Goal: Task Accomplishment & Management: Complete application form

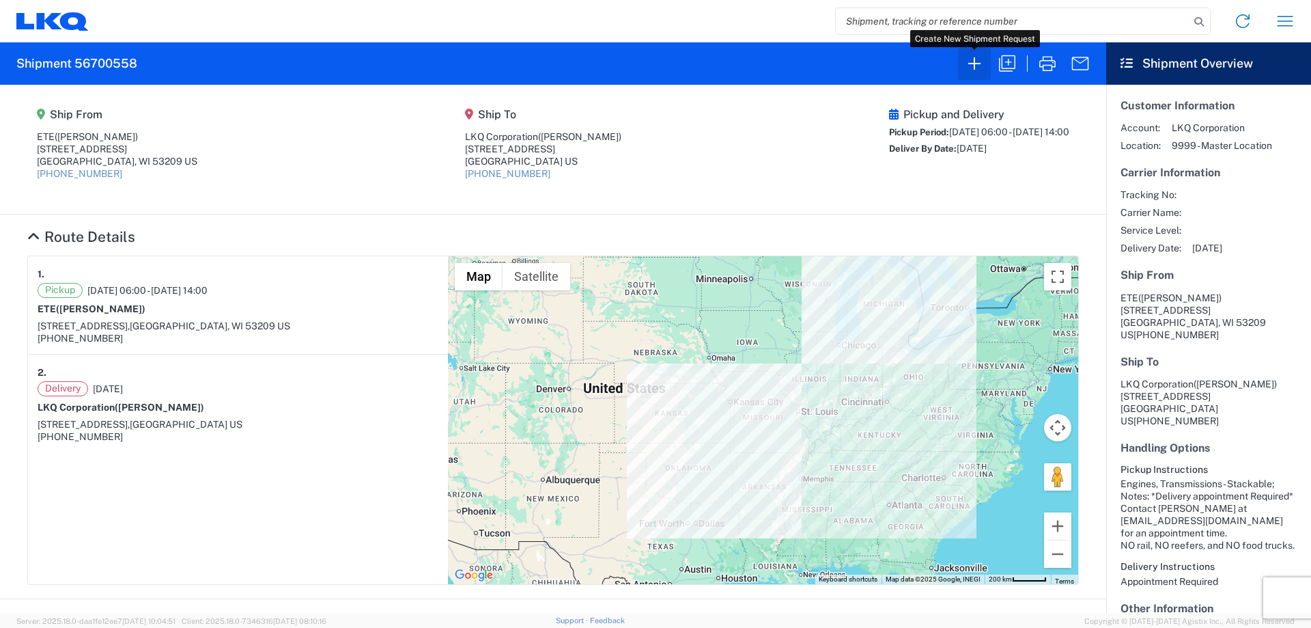
drag, startPoint x: 0, startPoint y: 0, endPoint x: 978, endPoint y: 73, distance: 980.7
click at [978, 73] on icon "button" at bounding box center [975, 64] width 22 height 22
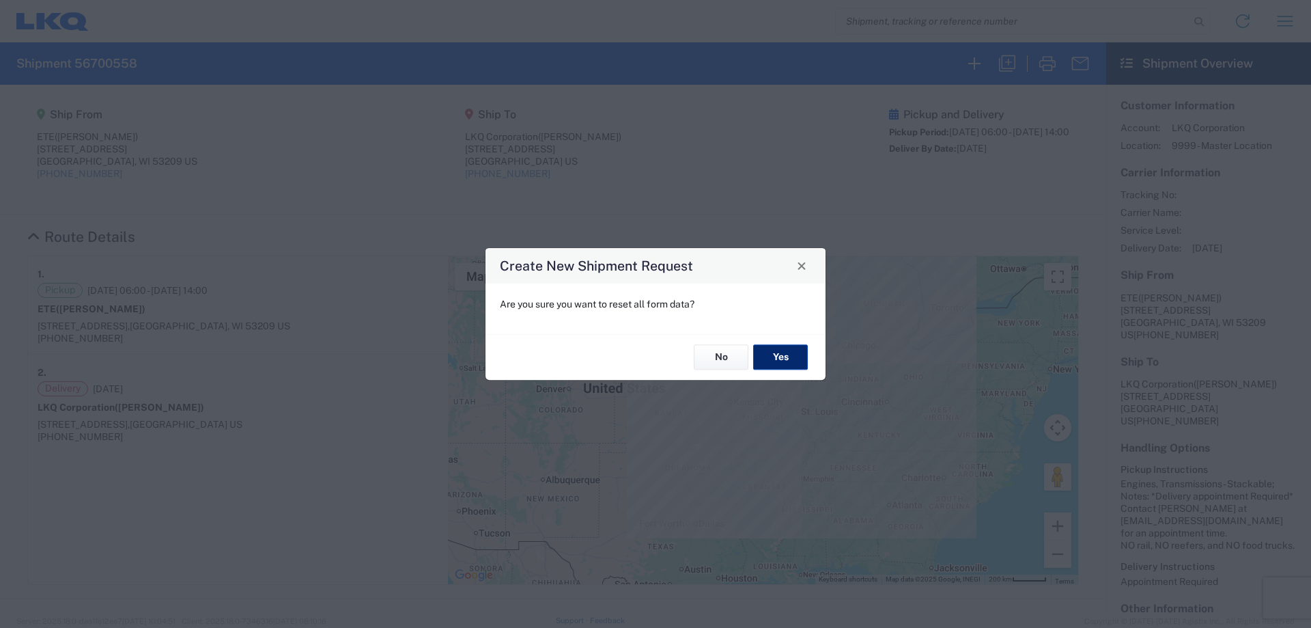
click at [781, 356] on button "Yes" at bounding box center [780, 357] width 55 height 25
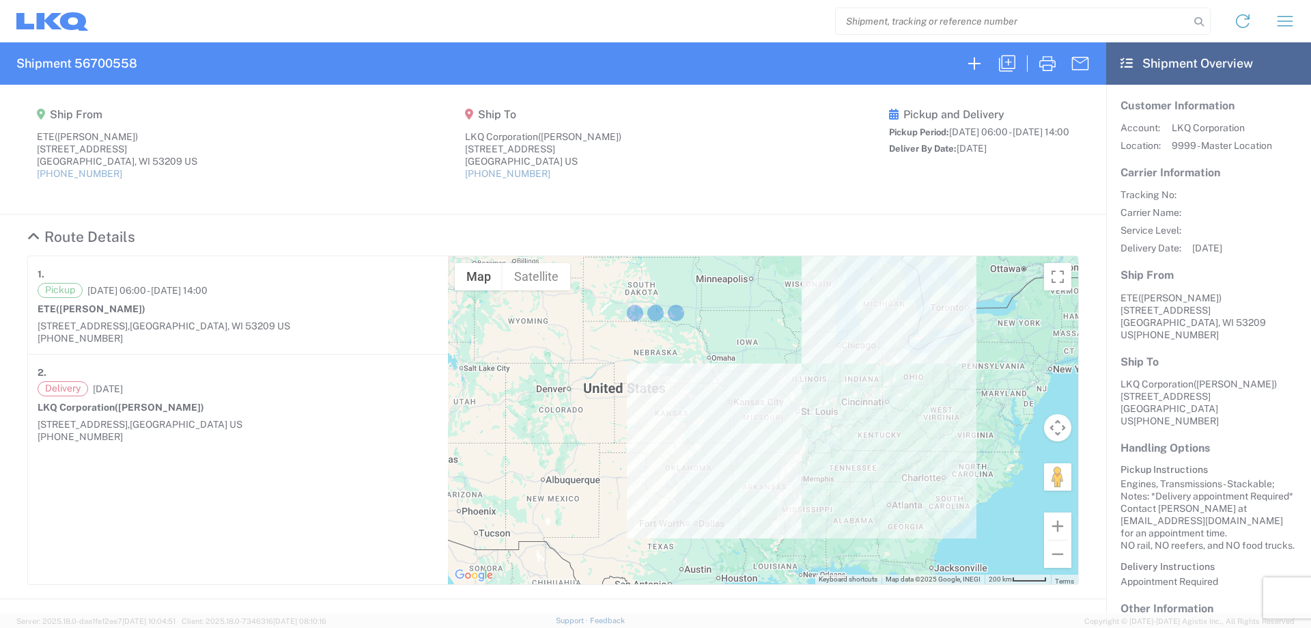
select select "FULL"
select select "US"
select select "LBS"
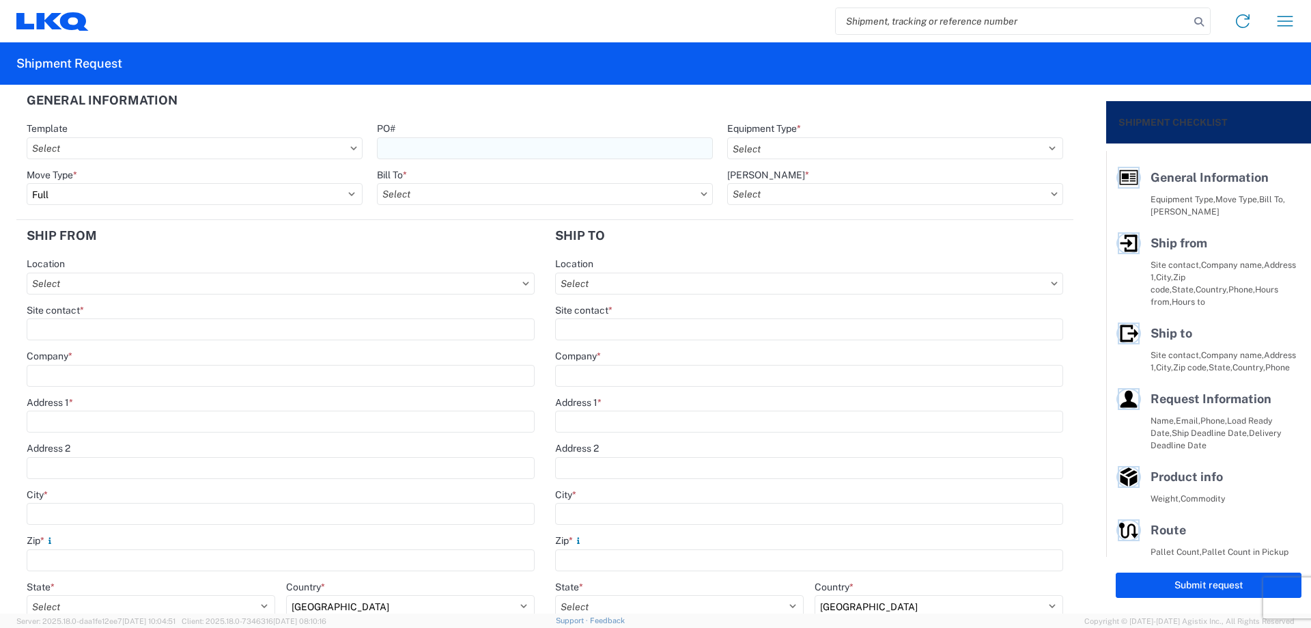
click at [525, 148] on input "PO#" at bounding box center [545, 148] width 336 height 22
type input "MMMGreensboro090325"
click at [801, 152] on select "Select 53’ Dry Van Flatbed Dropdeck (van) Lowboy (flatbed) Rail" at bounding box center [895, 148] width 336 height 22
select select "STDV"
click at [727, 137] on select "Select 53’ Dry Van Flatbed Dropdeck (van) Lowboy (flatbed) Rail" at bounding box center [895, 148] width 336 height 22
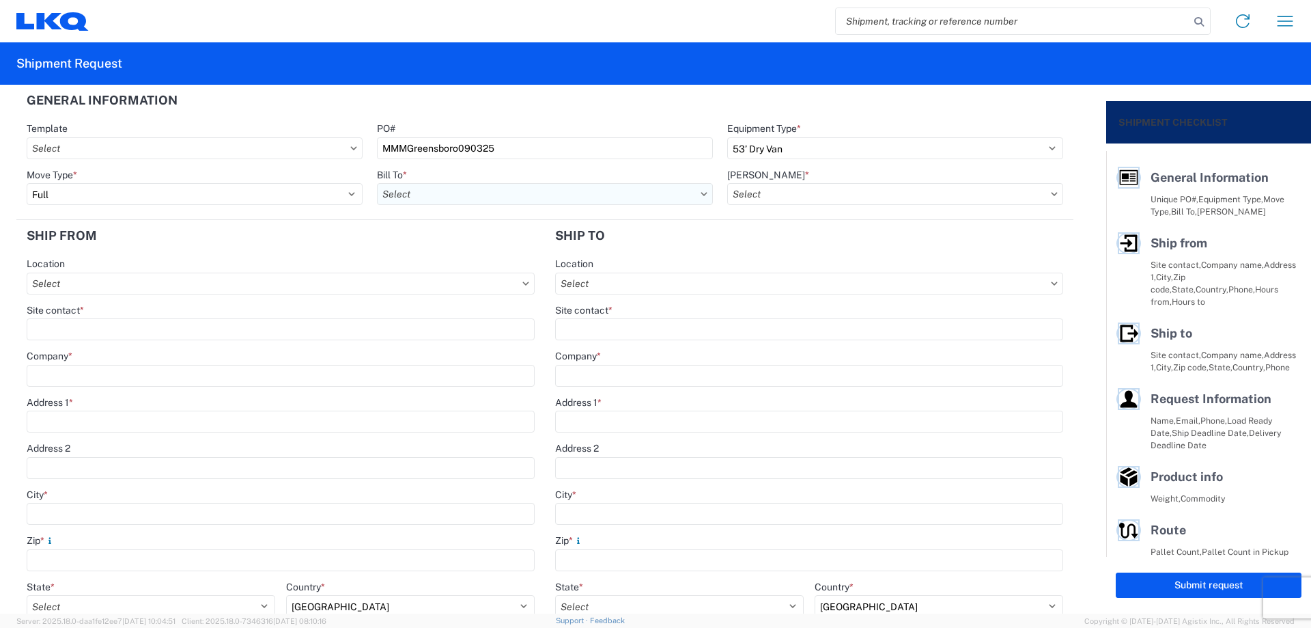
click at [412, 196] on input "Bill To *" at bounding box center [545, 194] width 336 height 22
type input "1760"
click at [468, 254] on div "1760 - LKQ Best Core" at bounding box center [496, 255] width 239 height 22
type input "1760 - LKQ Best Core"
click at [752, 188] on input "[PERSON_NAME] *" at bounding box center [895, 194] width 336 height 22
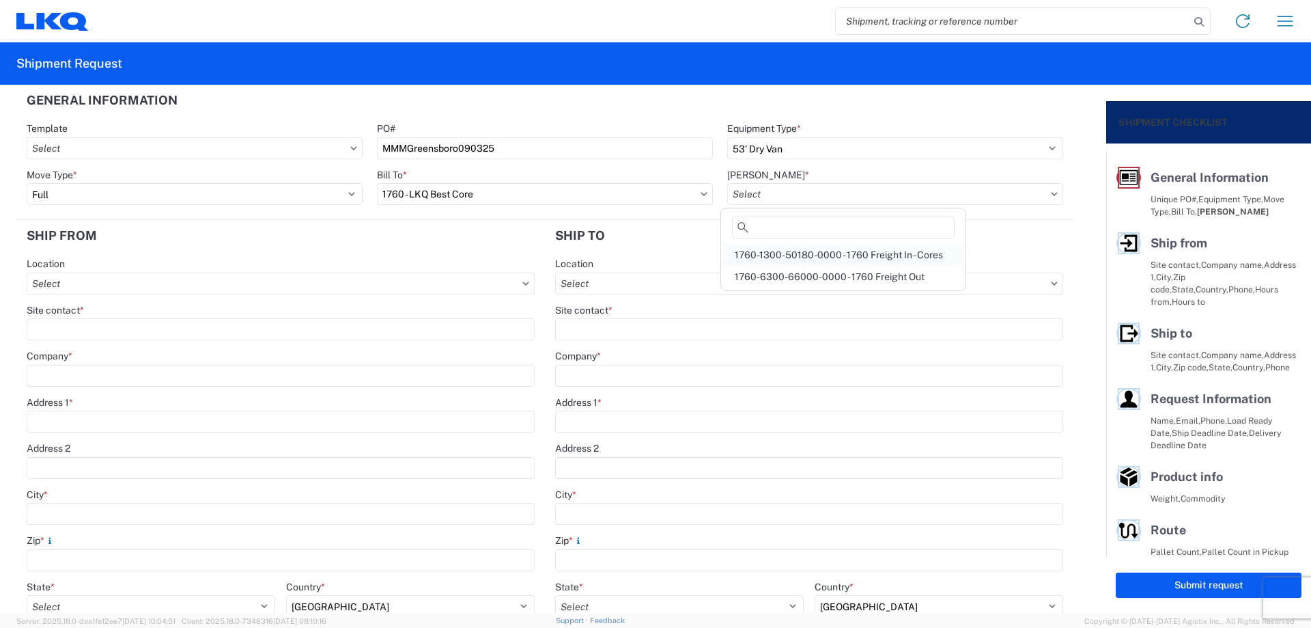
click at [865, 257] on div "1760-1300-50180-0000 - 1760 Freight In - Cores" at bounding box center [843, 255] width 239 height 22
type input "1760-1300-50180-0000 - 1760 Freight In - Cores"
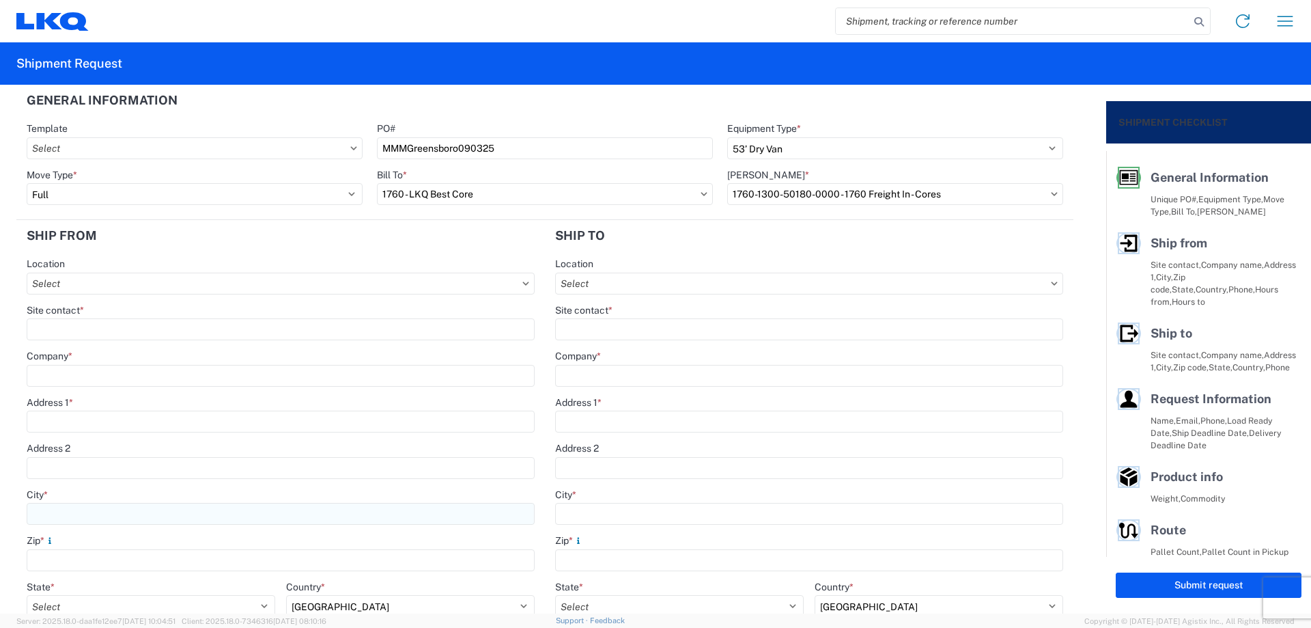
click at [96, 510] on input "City *" at bounding box center [281, 514] width 508 height 22
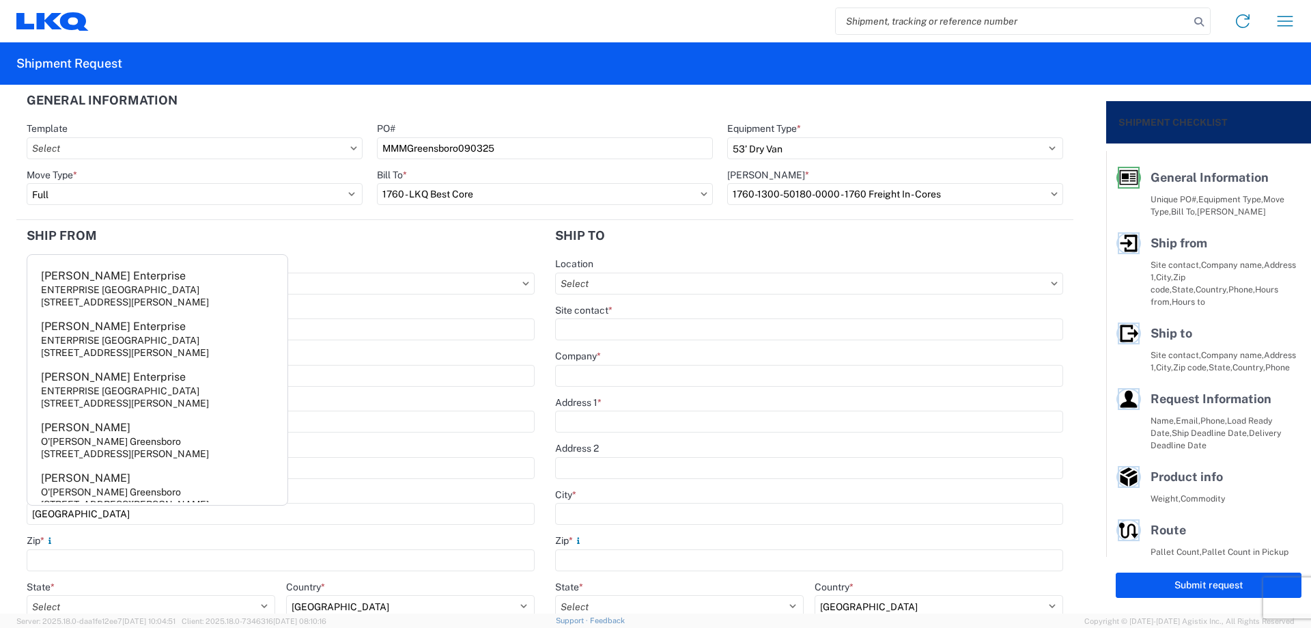
scroll to position [101, 0]
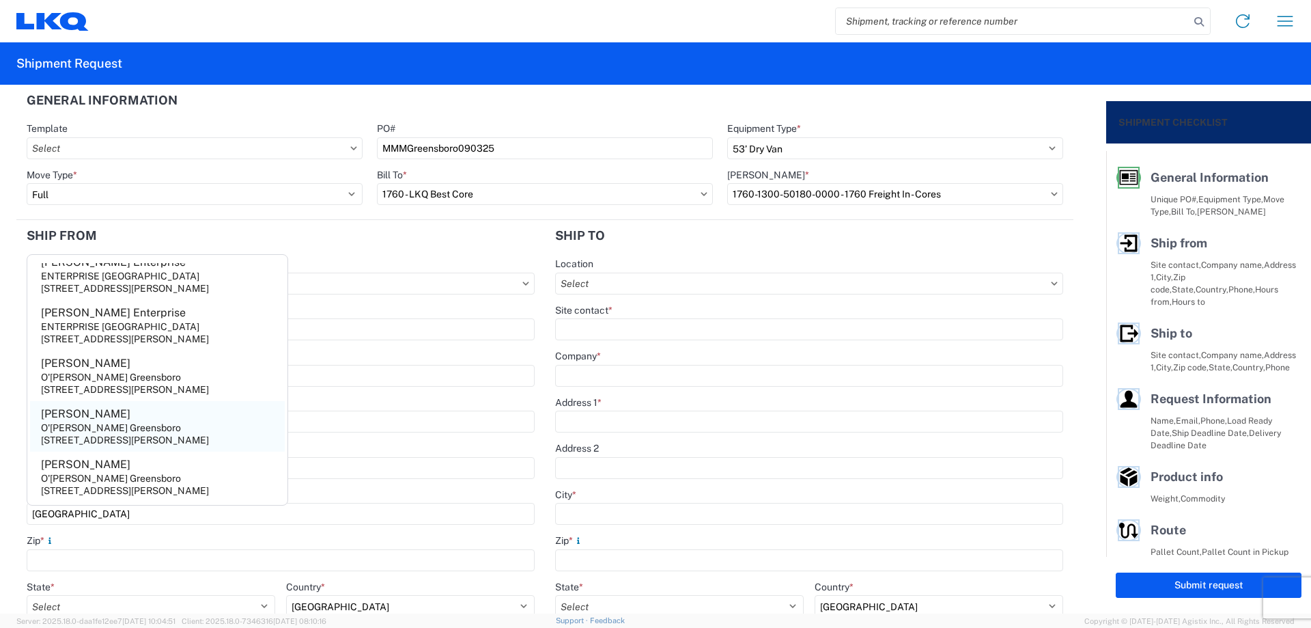
type input "[GEOGRAPHIC_DATA]"
click at [133, 434] on div "[STREET_ADDRESS][PERSON_NAME]" at bounding box center [125, 440] width 168 height 12
type input "[PERSON_NAME]"
type input "O'[PERSON_NAME] Greensboro"
type input "[STREET_ADDRESS][PERSON_NAME]"
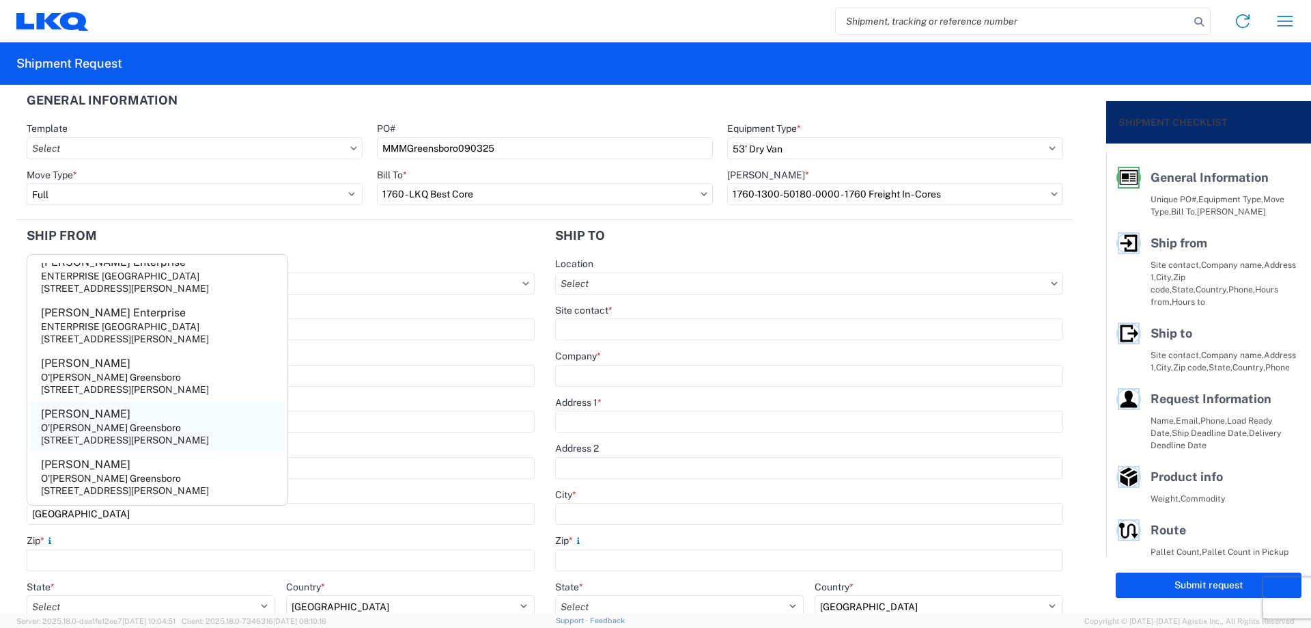
type input "27405"
select select "NC"
type input "[EMAIL_ADDRESS][DOMAIN_NAME]"
type input "[PHONE_NUMBER]"
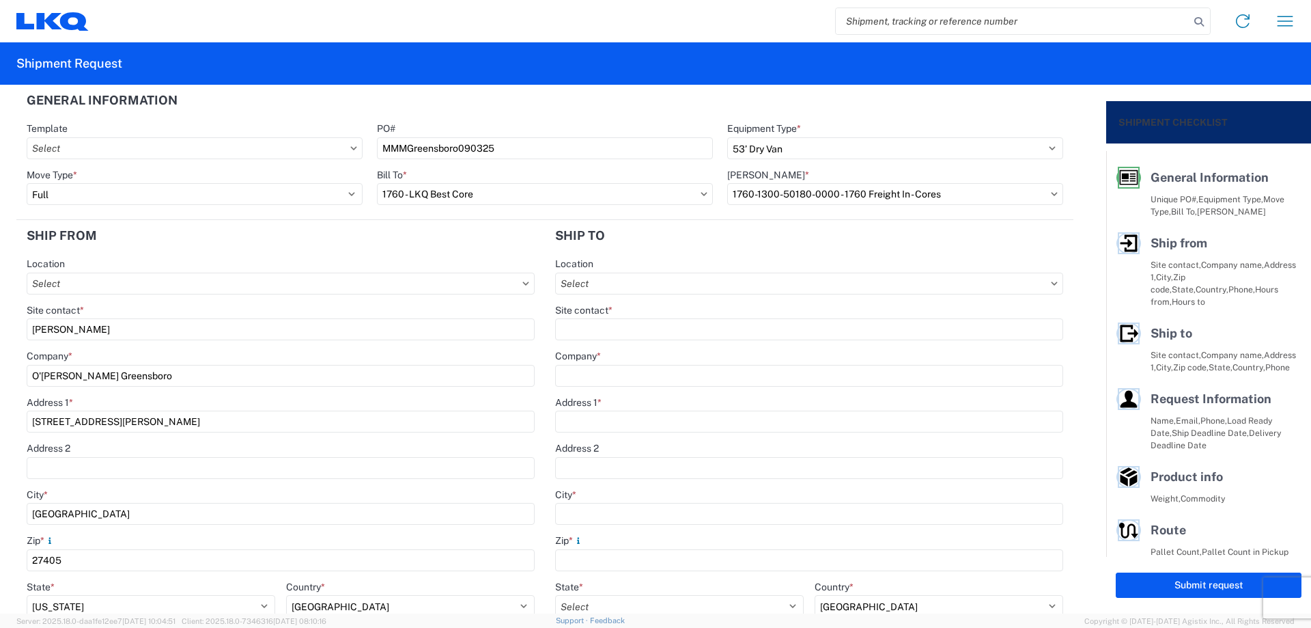
click at [0, 328] on form "General Information Template PO# MMMGreensboro090325 Equipment Type * Select 53…" at bounding box center [553, 349] width 1106 height 529
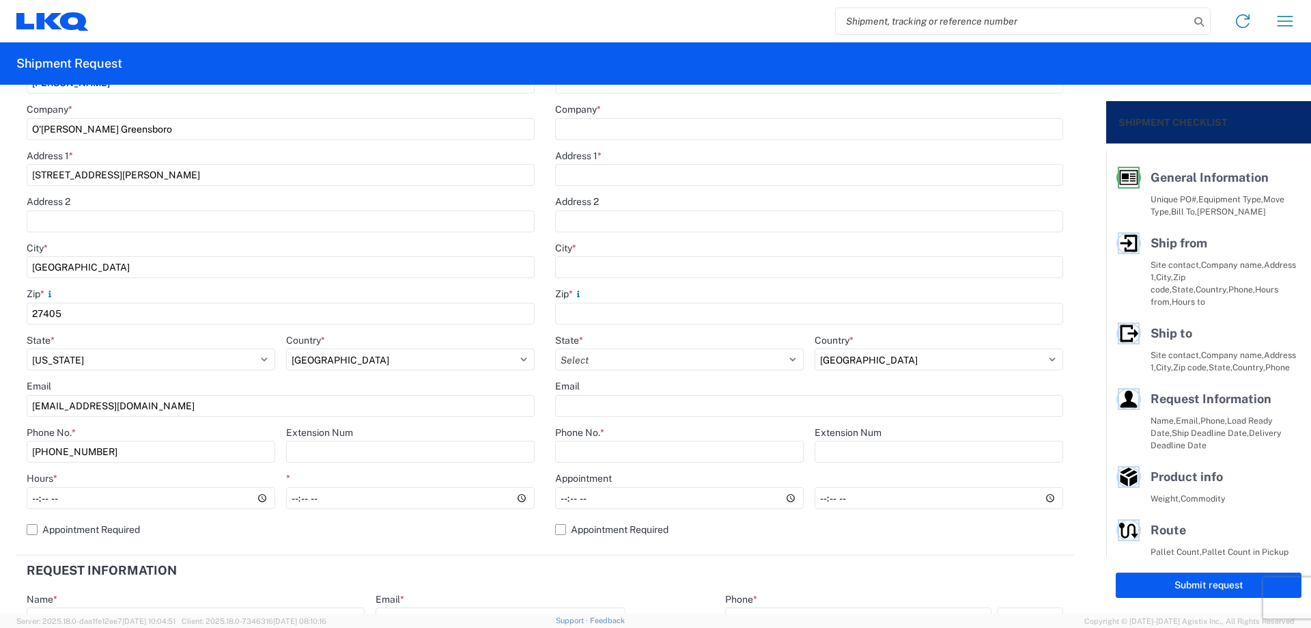
scroll to position [273, 0]
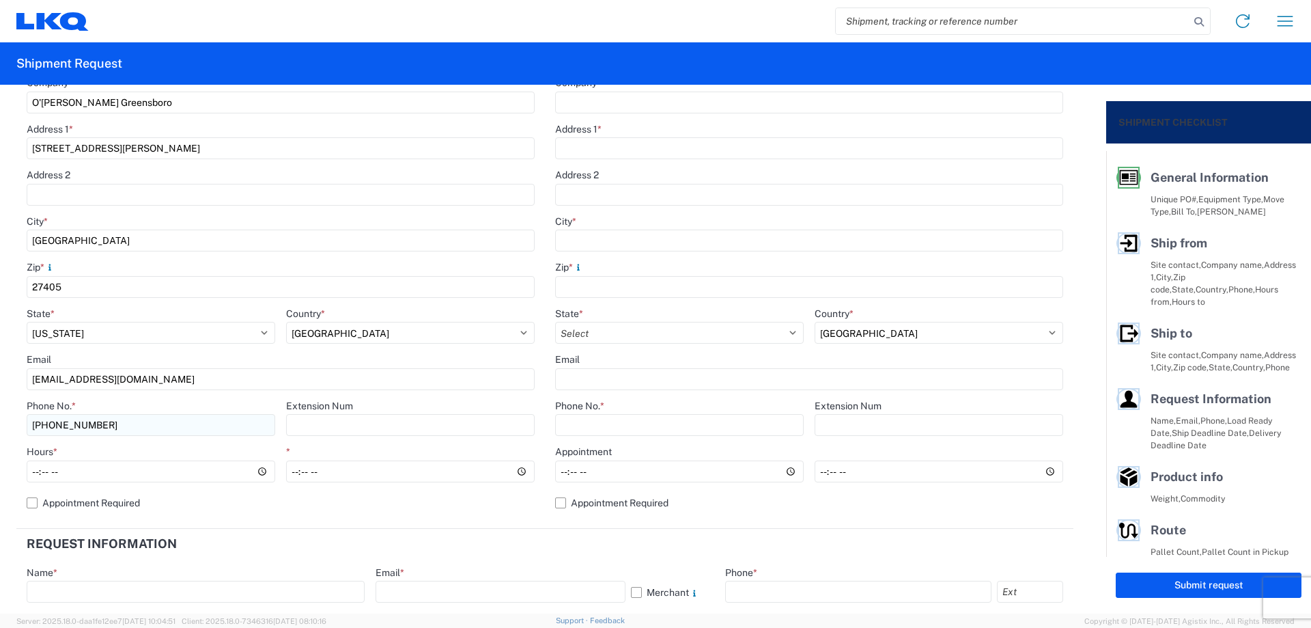
type input "[PERSON_NAME]"
click at [158, 430] on input "[PHONE_NUMBER]" at bounding box center [151, 425] width 249 height 22
type input "[PHONE_NUMBER]"
click at [36, 474] on input "Hours *" at bounding box center [151, 471] width 249 height 22
type input "08:00"
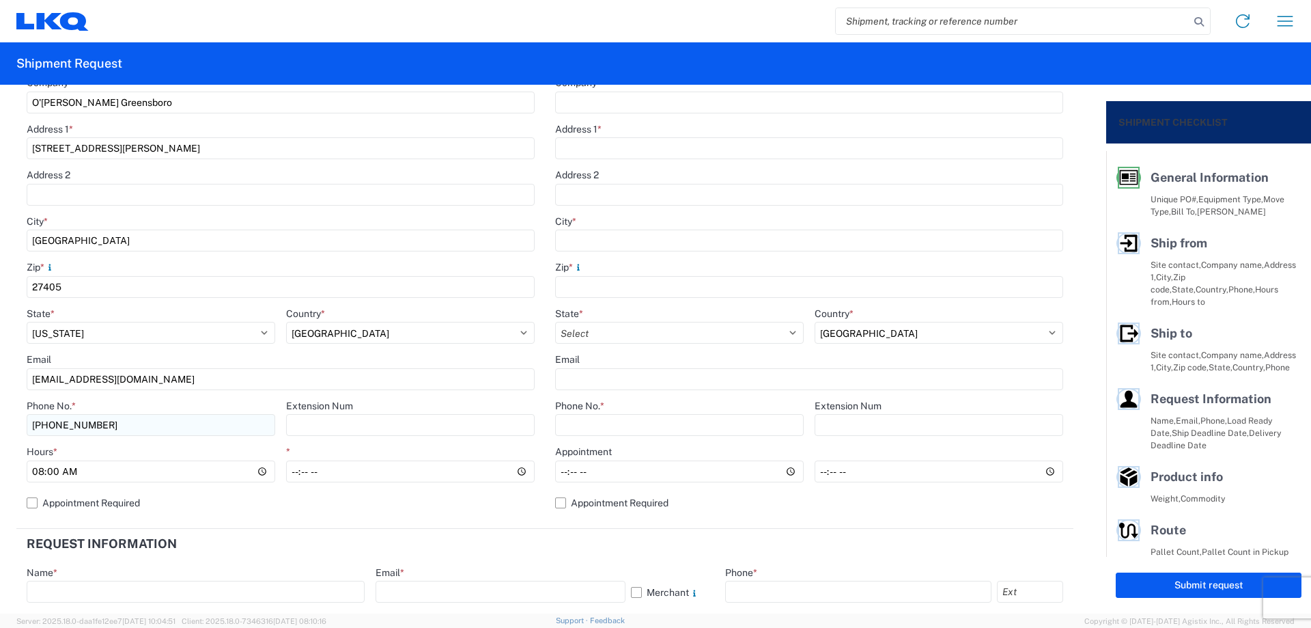
type input "14:00"
click at [397, 532] on header "Request Information" at bounding box center [544, 544] width 1057 height 31
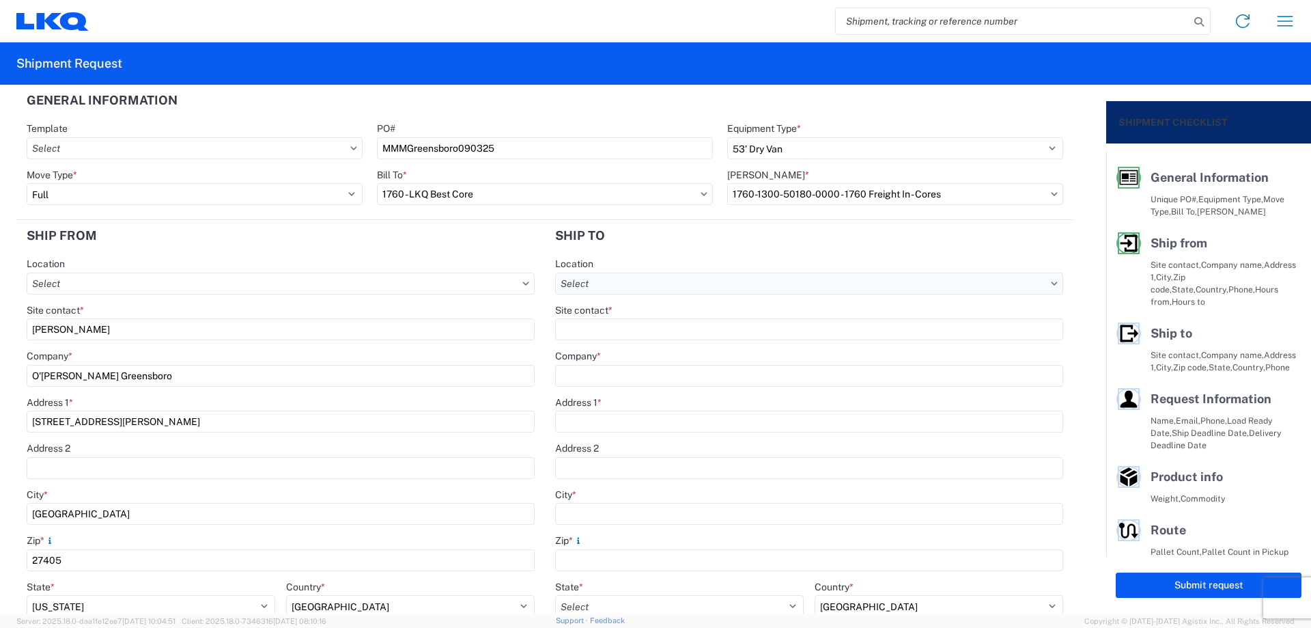
click at [602, 282] on input "Location" at bounding box center [809, 283] width 508 height 22
type input "1634"
click at [656, 342] on div "1634 - [GEOGRAPHIC_DATA] - [PERSON_NAME] - Boat Rock" at bounding box center [688, 344] width 268 height 22
type input "1634 - [GEOGRAPHIC_DATA] - [PERSON_NAME] - Boat Rock"
type input "LKQ Corporation"
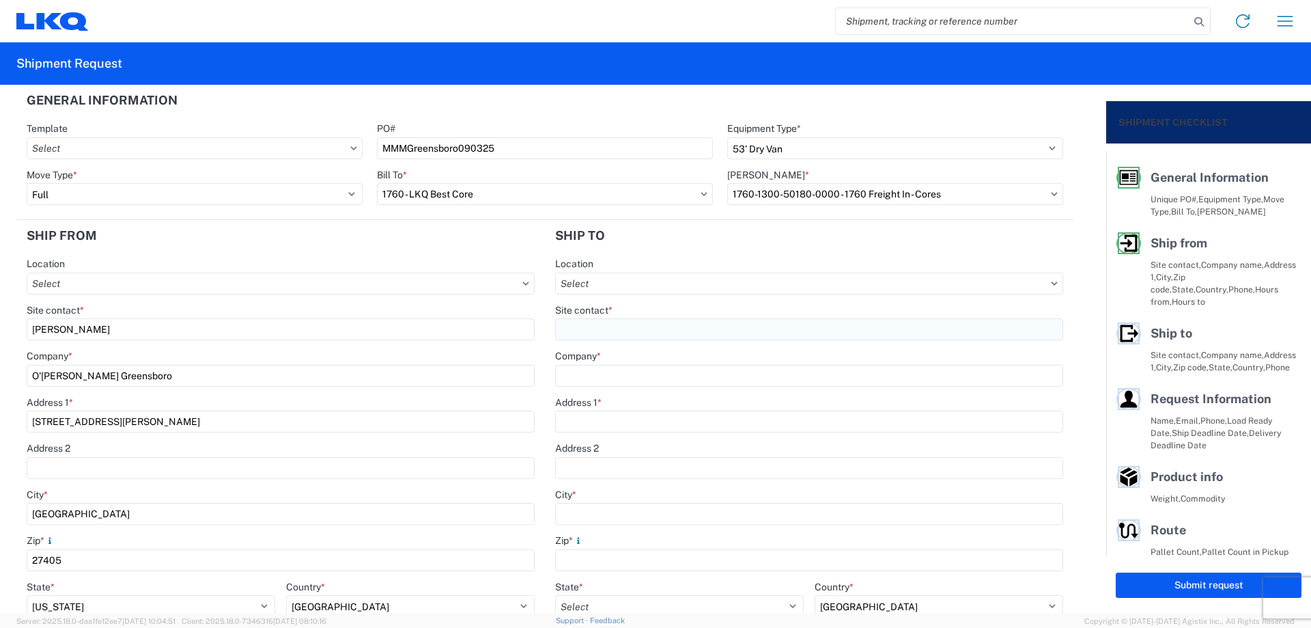
type input "[STREET_ADDRESS]"
type input "[GEOGRAPHIC_DATA]"
type input "30336"
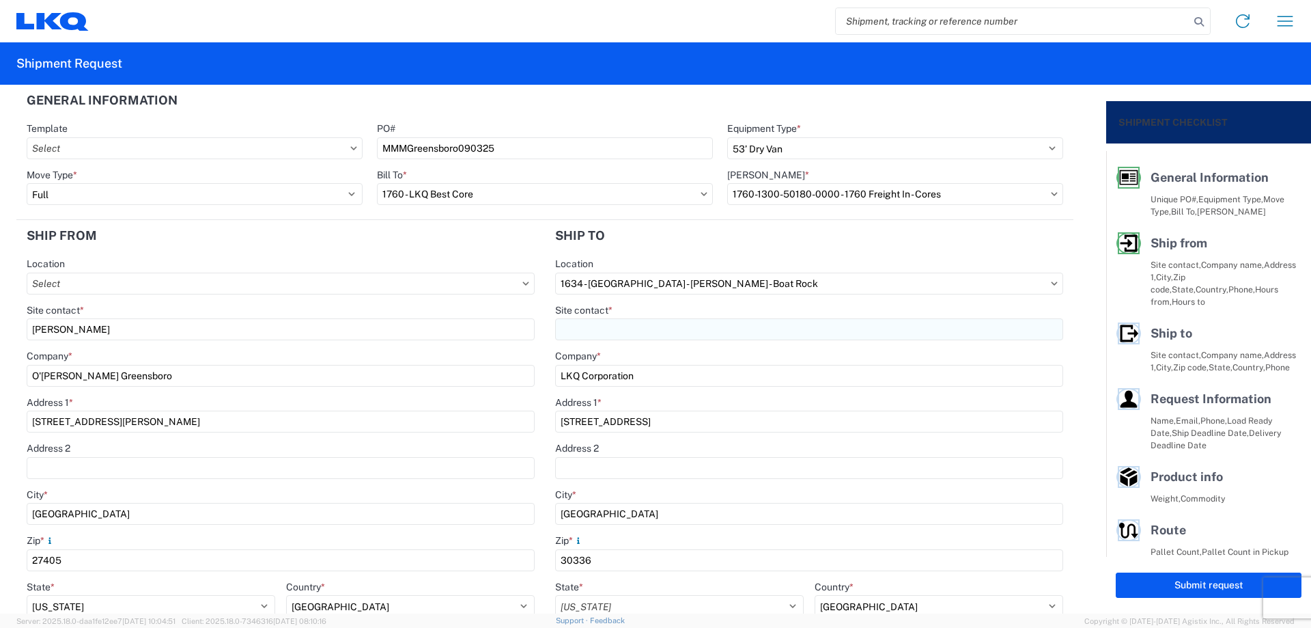
select select "US"
click at [633, 325] on input "Site contact *" at bounding box center [809, 329] width 508 height 22
type input "[PERSON_NAME]"
click at [642, 264] on div "Location" at bounding box center [809, 263] width 508 height 12
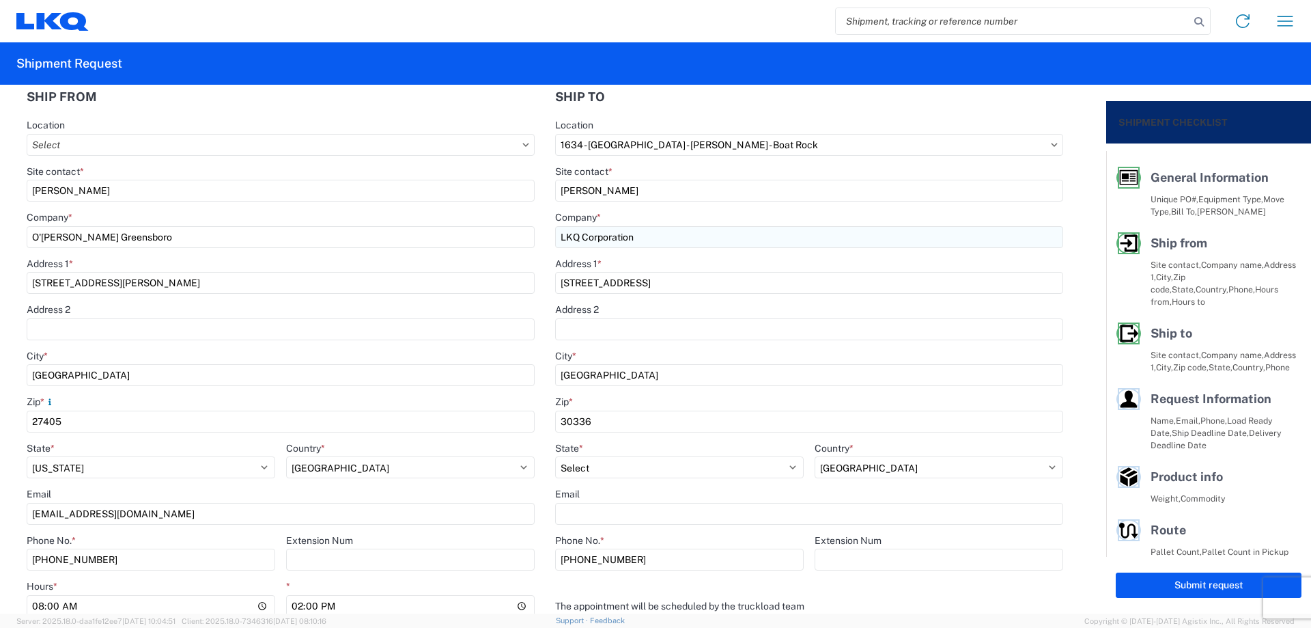
scroll to position [456, 0]
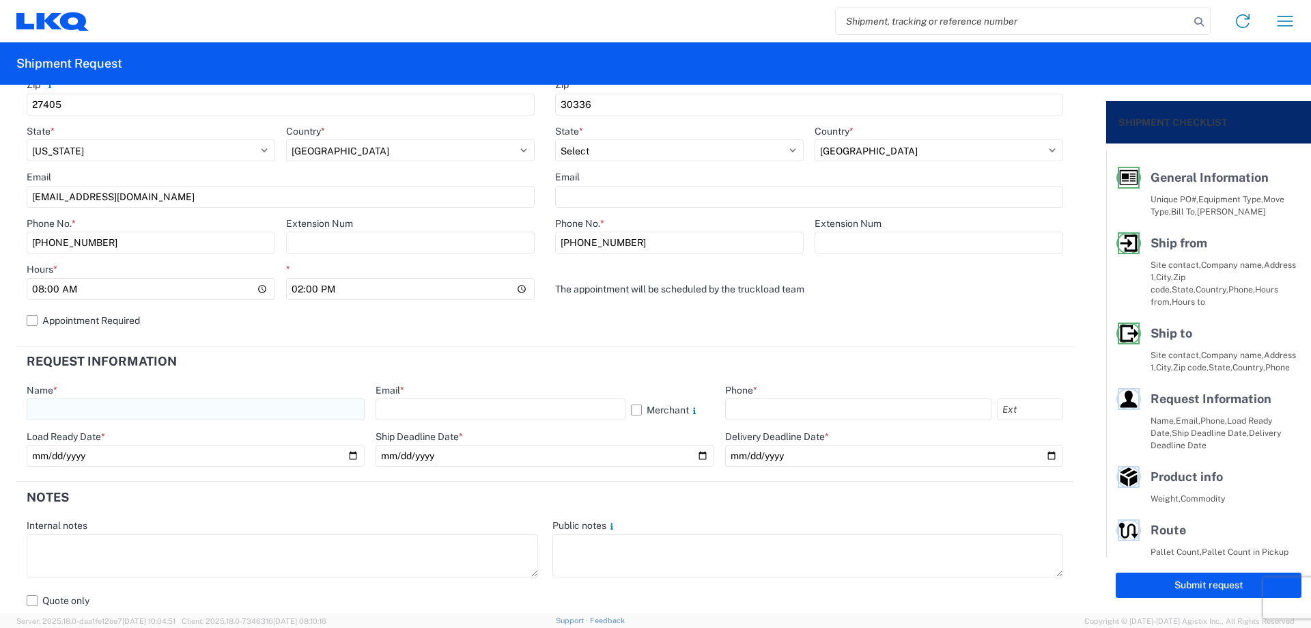
click at [167, 414] on input "text" at bounding box center [196, 409] width 338 height 22
type input "[PERSON_NAME]"
click at [501, 409] on input "text" at bounding box center [500, 409] width 249 height 22
type input "[EMAIL_ADDRESS][DOMAIN_NAME]"
click at [793, 403] on div "Phone *" at bounding box center [894, 402] width 338 height 37
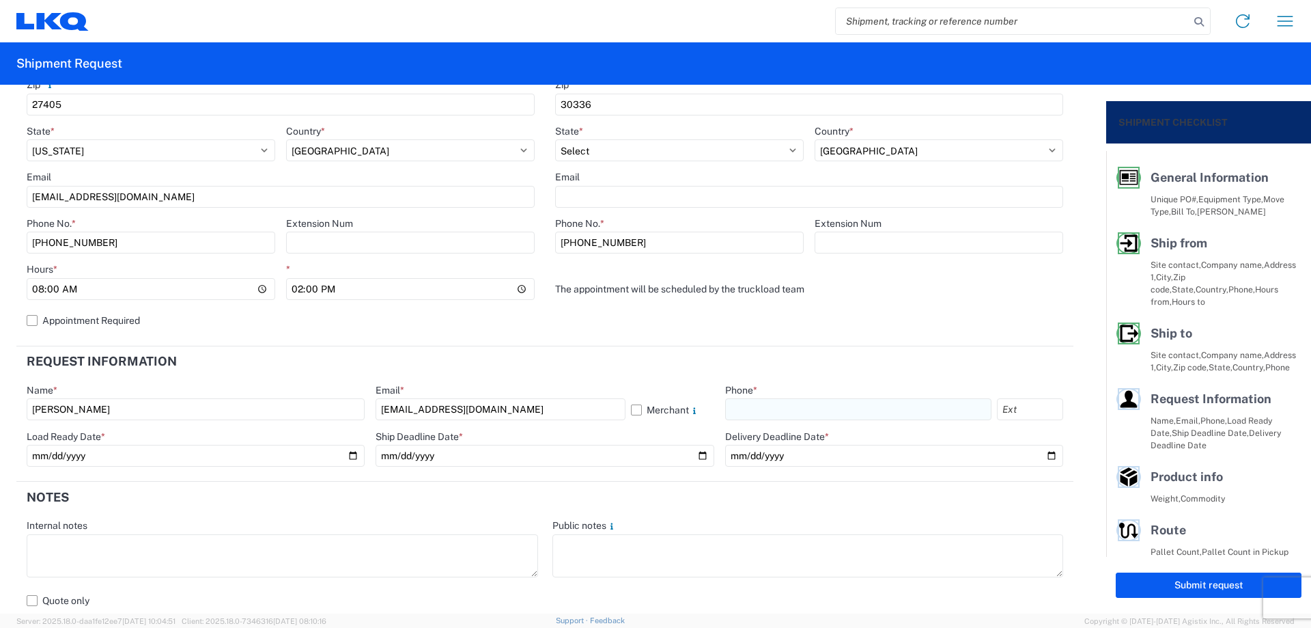
click at [793, 404] on input "text" at bounding box center [858, 409] width 266 height 22
type input "[PHONE_NUMBER]"
click at [350, 453] on input "date" at bounding box center [196, 456] width 338 height 22
type input "[DATE]"
click at [695, 456] on input "date" at bounding box center [545, 456] width 338 height 22
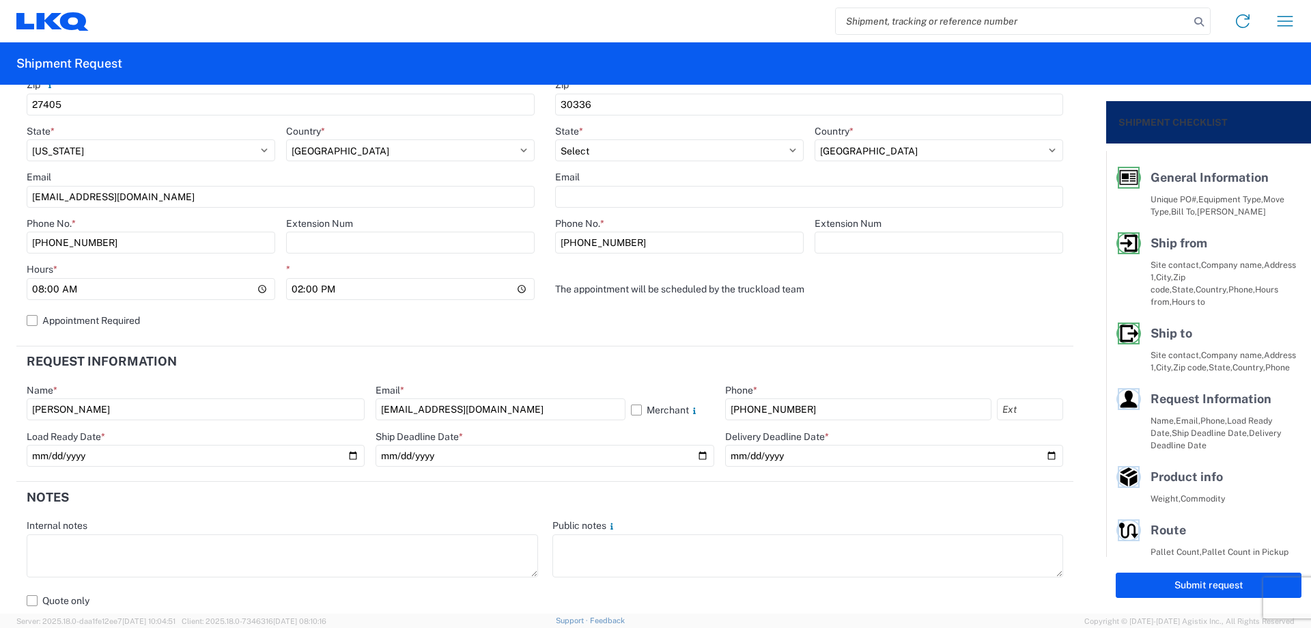
type input "[DATE]"
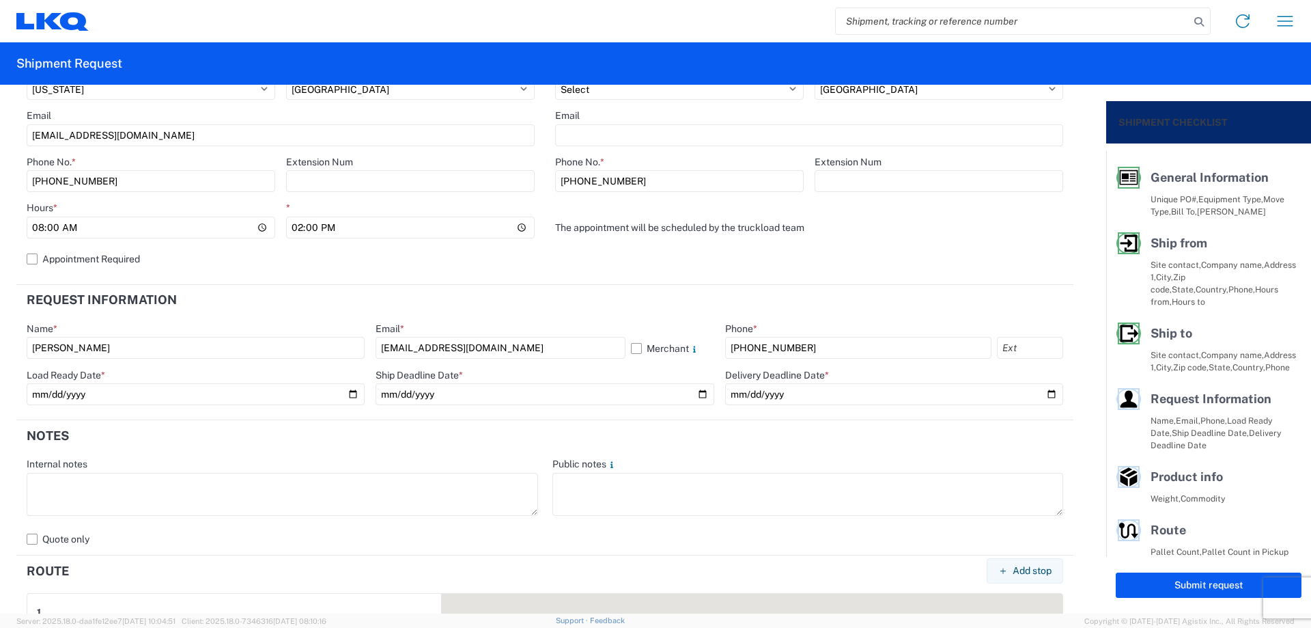
scroll to position [546, 0]
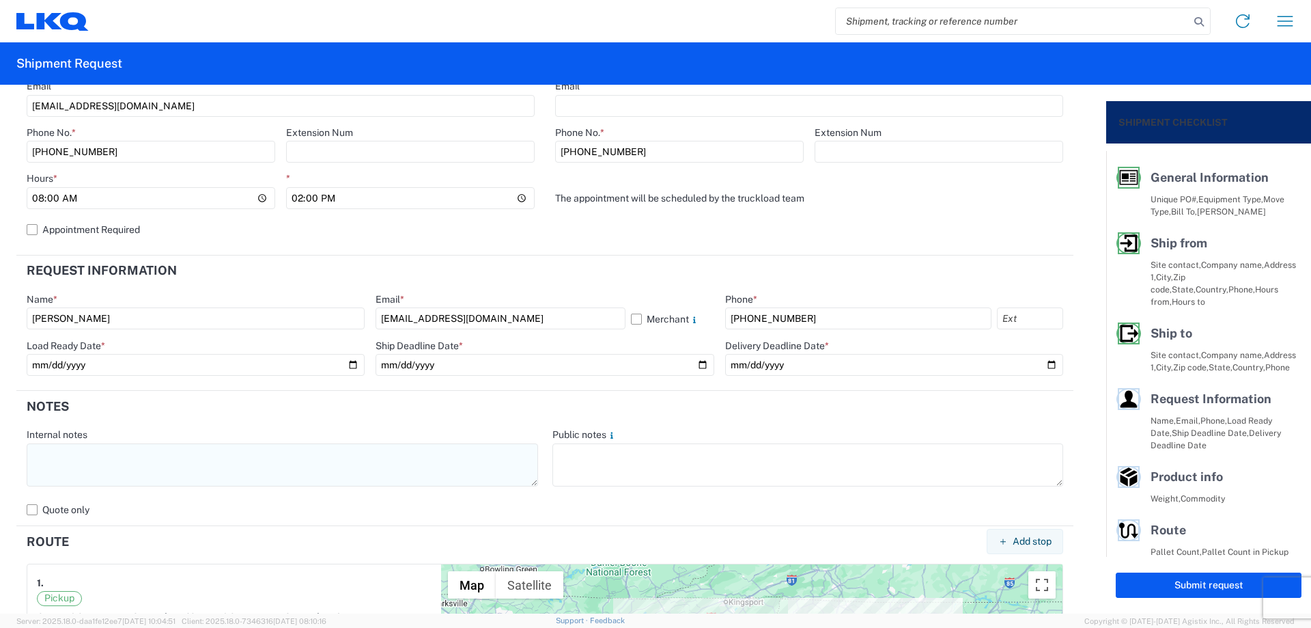
click at [326, 464] on textarea at bounding box center [283, 464] width 512 height 43
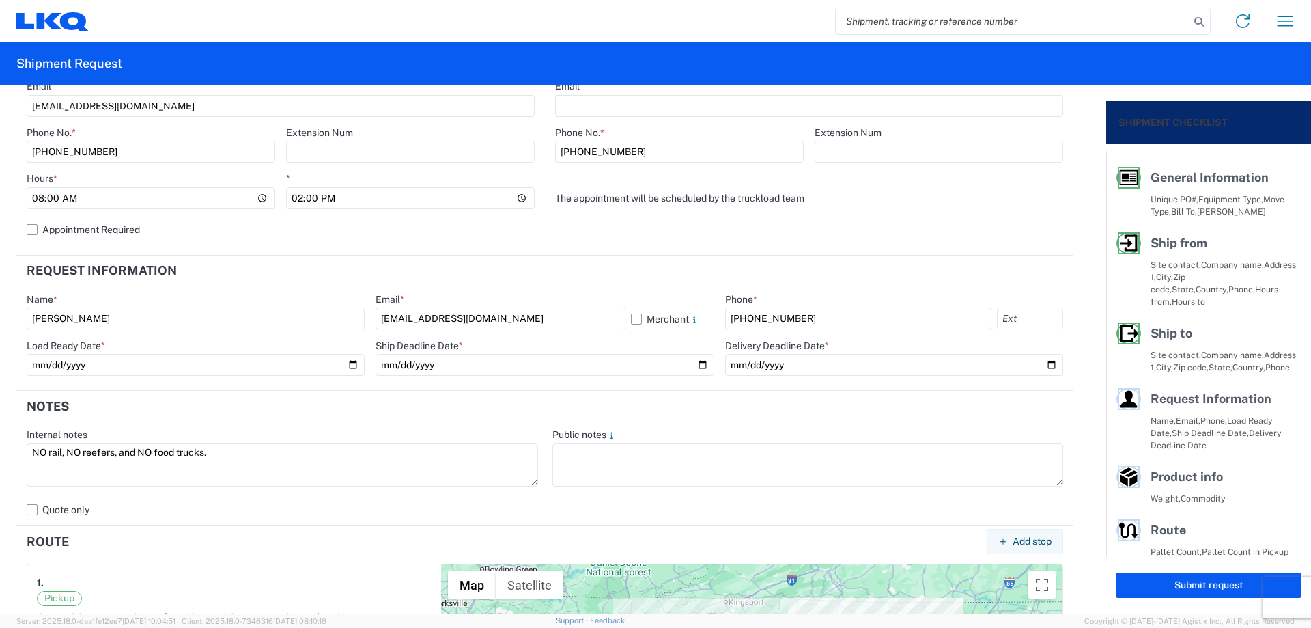
drag, startPoint x: 117, startPoint y: 464, endPoint x: 8, endPoint y: 473, distance: 110.3
click at [8, 473] on form "General Information Template PO# MMMGreensboro090325 Equipment Type * Select 53…" at bounding box center [553, 349] width 1106 height 529
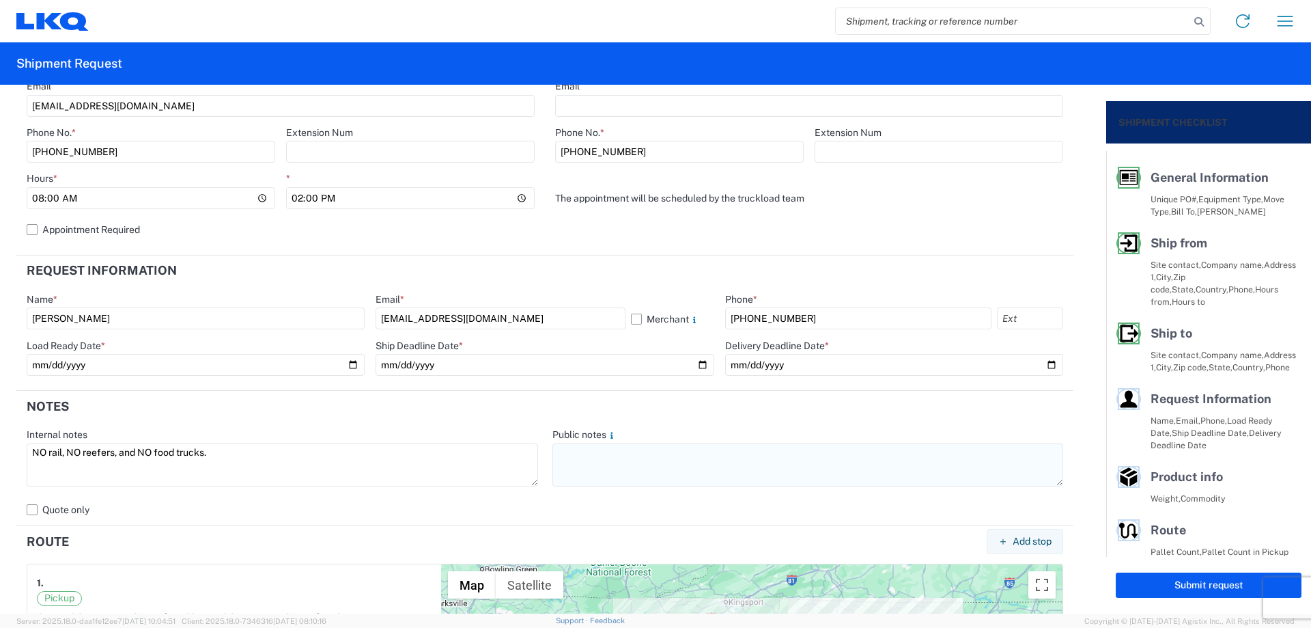
type textarea "NO rail, NO reefers, and NO food trucks."
click at [586, 460] on textarea at bounding box center [808, 464] width 512 height 43
paste textarea "NO rail, NO reefers, and NO food trucks."
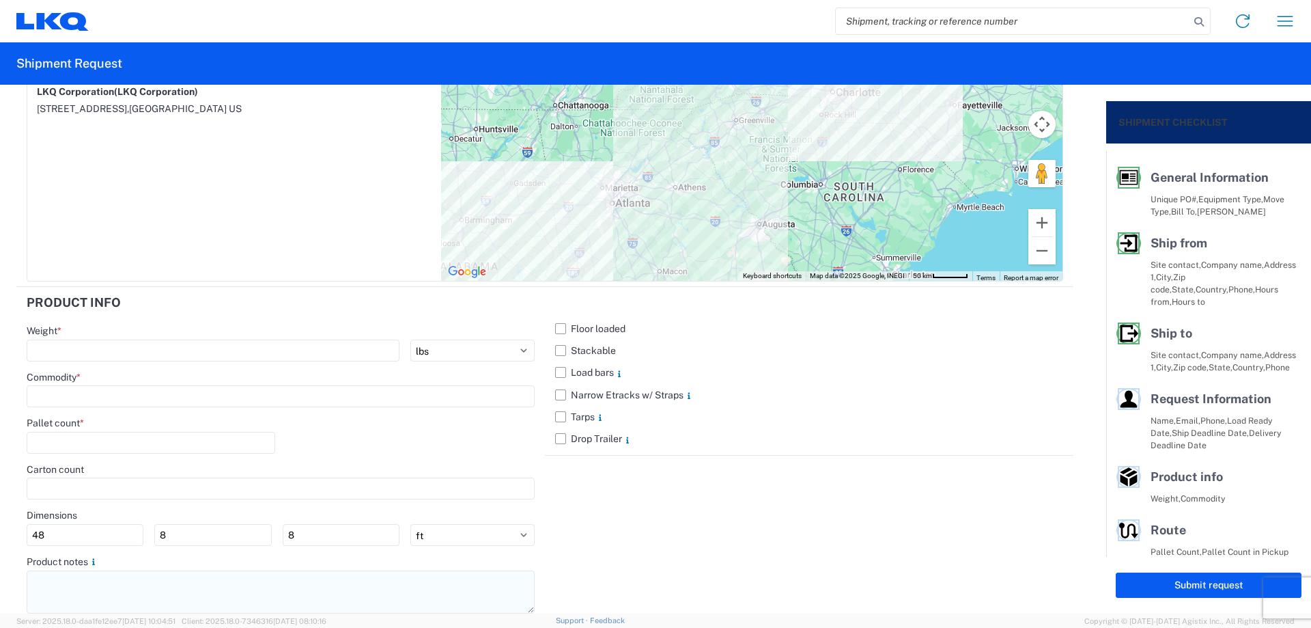
scroll to position [1201, 0]
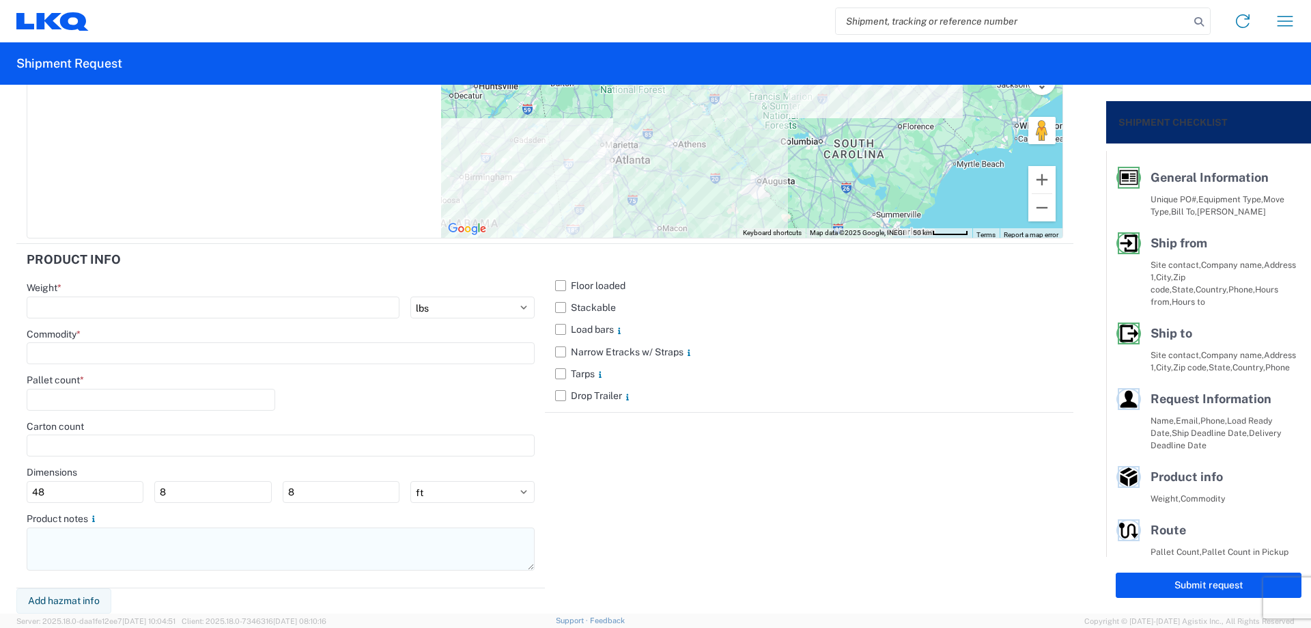
type textarea "NO rail, NO reefers, and NO food trucks."
click at [87, 552] on textarea at bounding box center [281, 548] width 508 height 43
paste textarea "NO rail, NO reefers, and NO food trucks."
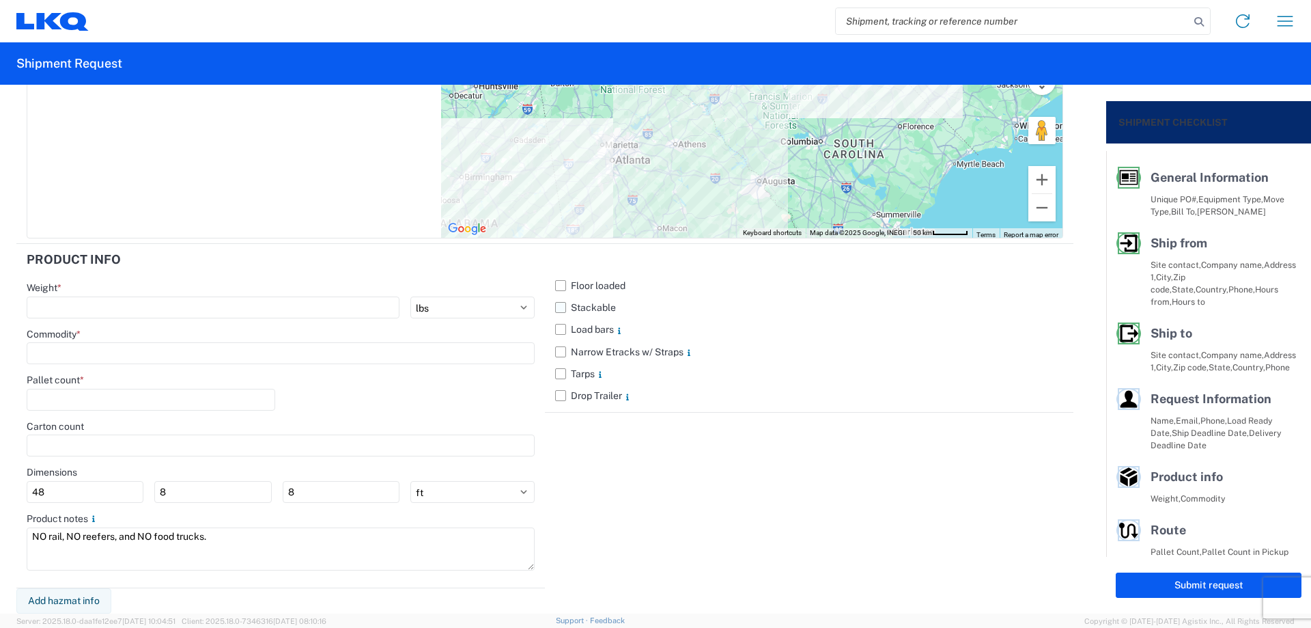
type textarea "NO rail, NO reefers, and NO food trucks."
click at [556, 311] on label "Stackable" at bounding box center [809, 307] width 508 height 22
click at [0, 0] on input "Stackable" at bounding box center [0, 0] width 0 height 0
click at [115, 309] on input "number" at bounding box center [213, 307] width 373 height 22
type input "32000"
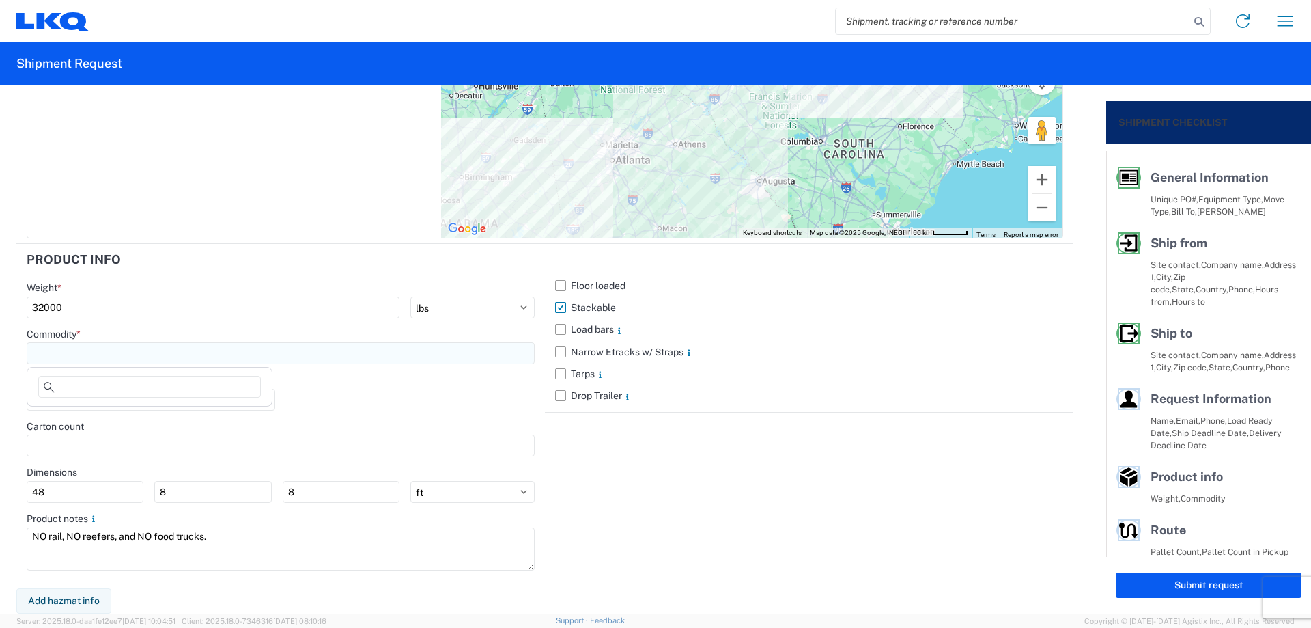
click at [100, 353] on input at bounding box center [281, 353] width 508 height 22
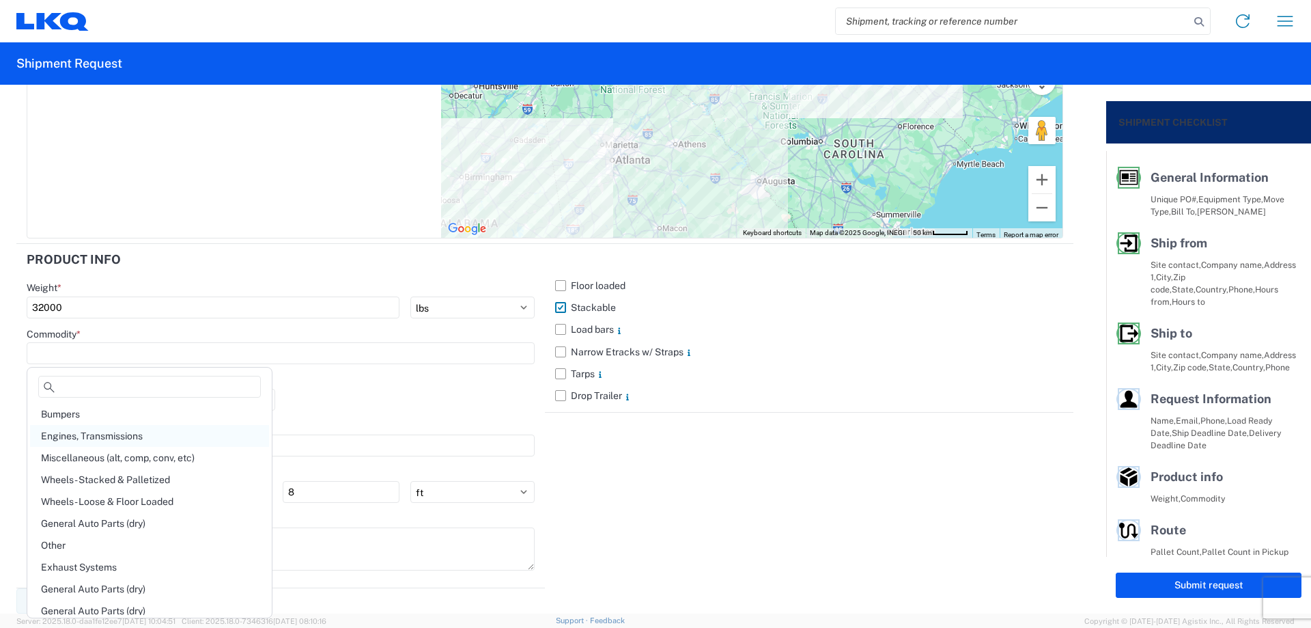
click at [136, 430] on div "Engines, Transmissions" at bounding box center [149, 436] width 239 height 22
type input "Engines, Transmissions"
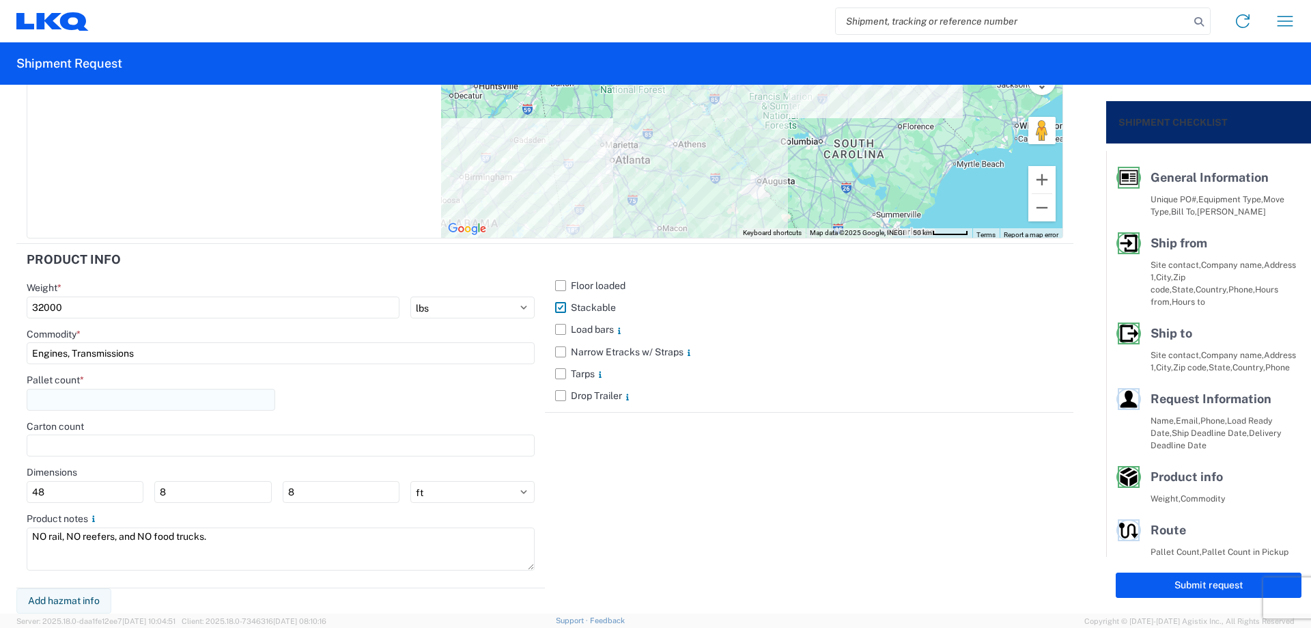
click at [122, 405] on input "number" at bounding box center [151, 400] width 249 height 22
type input "40"
click at [326, 395] on div "Pallet count * 40" at bounding box center [281, 397] width 508 height 46
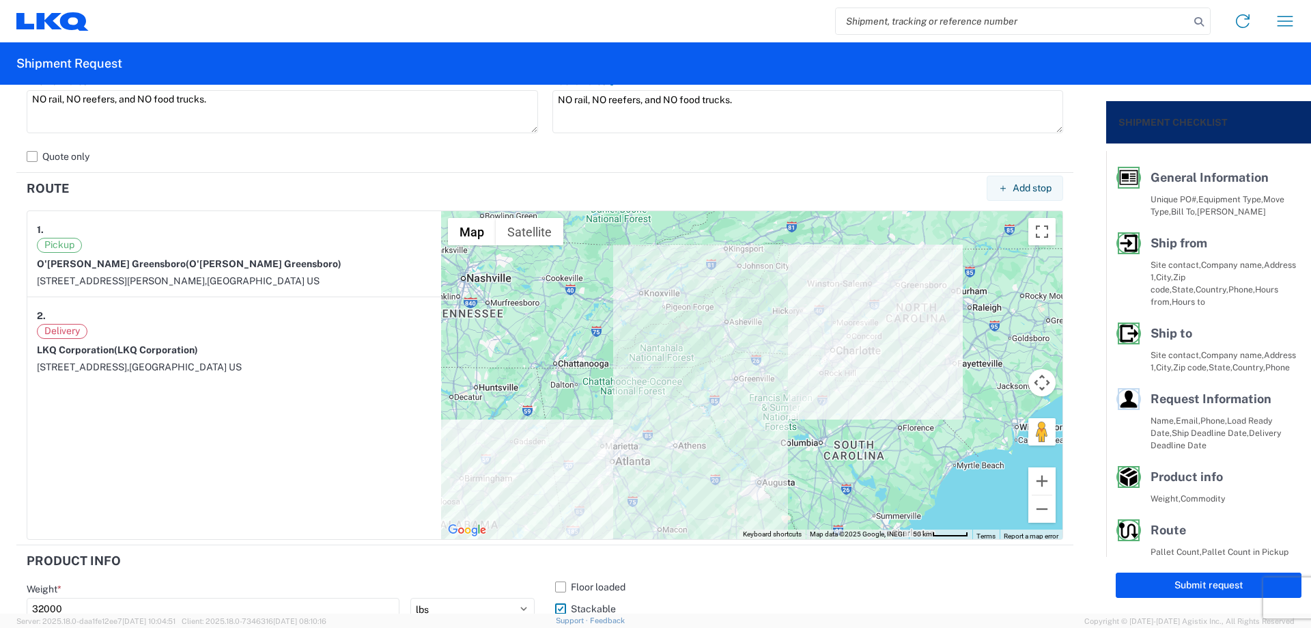
scroll to position [563, 0]
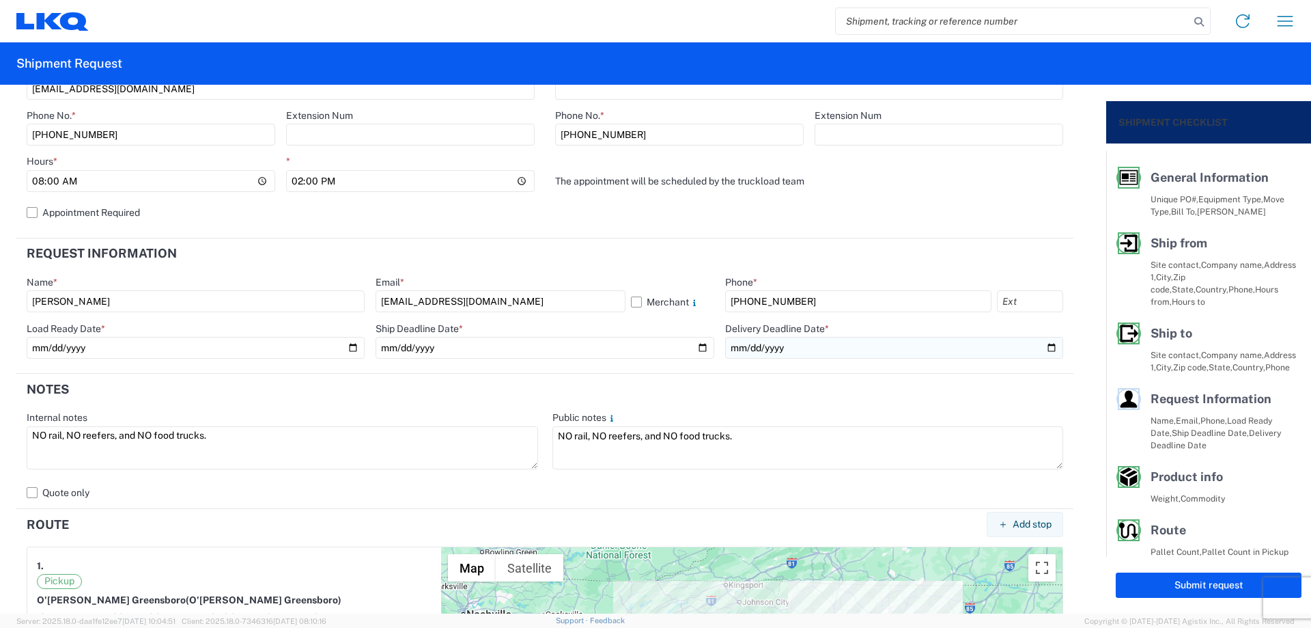
click at [1040, 348] on input "date" at bounding box center [894, 348] width 338 height 22
type input "[DATE]"
click at [1145, 580] on button "Submit request" at bounding box center [1209, 584] width 186 height 25
select select "NC"
select select "US"
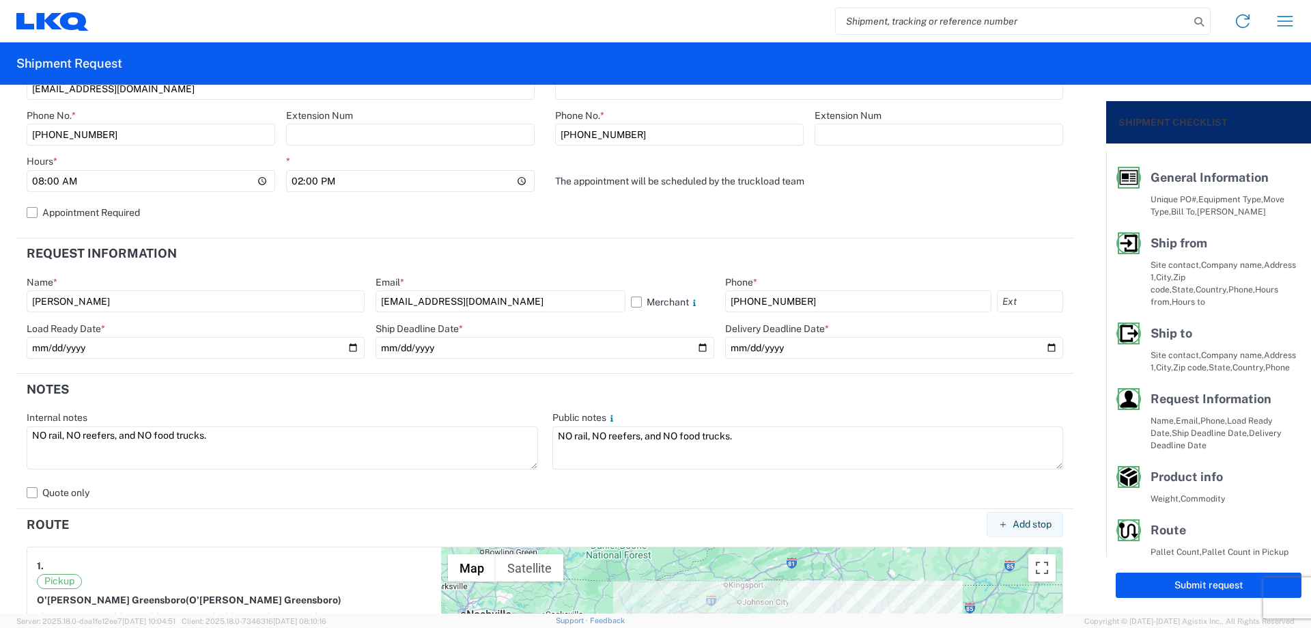
select select "US"
